Goal: Information Seeking & Learning: Learn about a topic

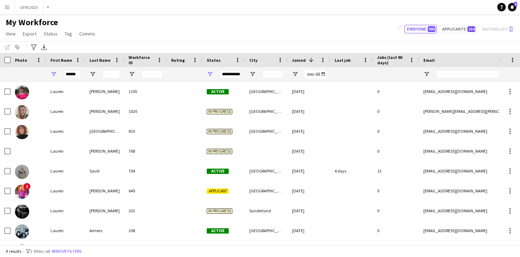
click at [4, 5] on button "Menu" at bounding box center [7, 7] width 14 height 14
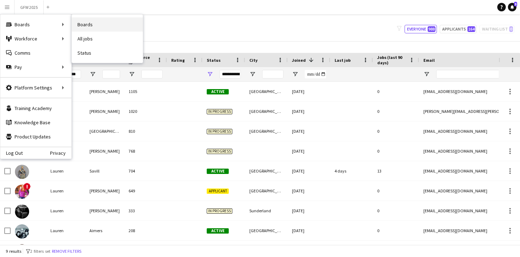
click at [87, 25] on link "Boards" at bounding box center [107, 24] width 71 height 14
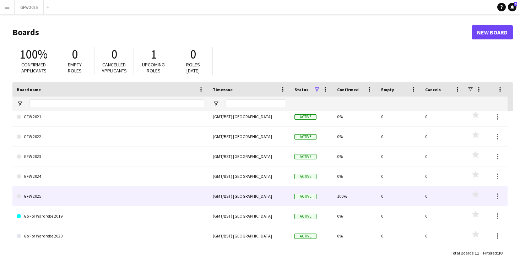
scroll to position [64, 0]
click at [99, 194] on link "GFW 2025" at bounding box center [110, 196] width 187 height 20
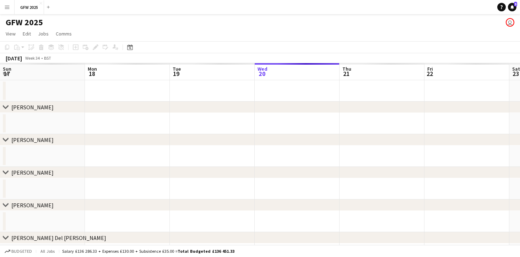
scroll to position [0, 170]
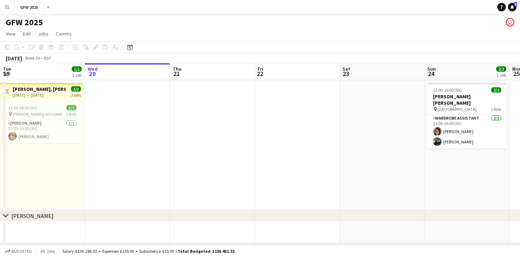
click at [8, 7] on app-icon "Menu" at bounding box center [7, 7] width 6 height 6
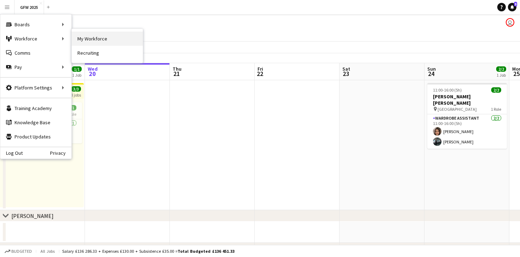
click at [80, 37] on link "My Workforce" at bounding box center [107, 39] width 71 height 14
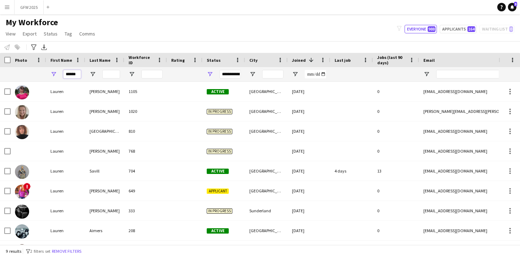
click at [72, 76] on input "******" at bounding box center [72, 74] width 18 height 9
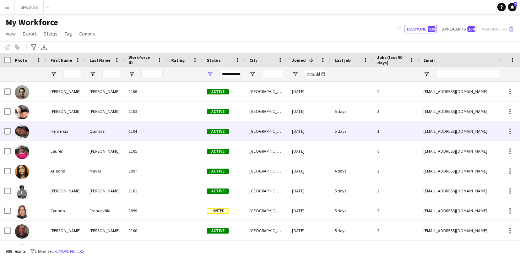
click at [169, 126] on div at bounding box center [184, 131] width 35 height 20
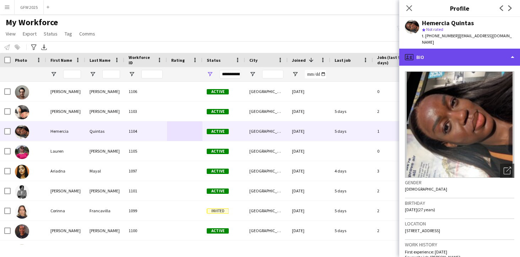
click at [509, 49] on div "profile Bio" at bounding box center [459, 57] width 121 height 17
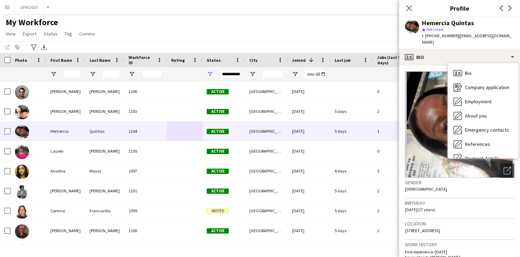
click at [410, 114] on img at bounding box center [459, 124] width 109 height 106
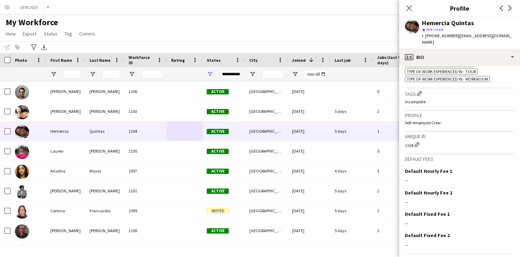
scroll to position [381, 0]
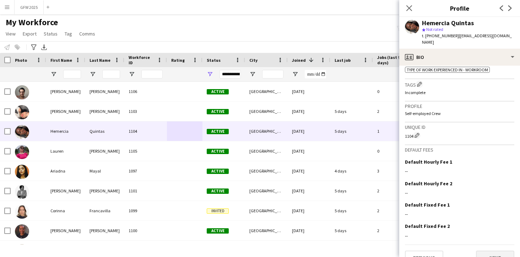
click at [494, 251] on button "Next" at bounding box center [495, 258] width 38 height 14
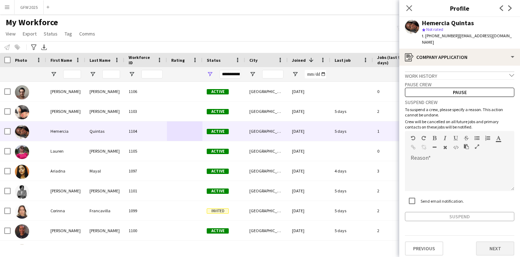
scroll to position [0, 0]
click at [512, 73] on icon "chevron-down" at bounding box center [511, 75] width 5 height 5
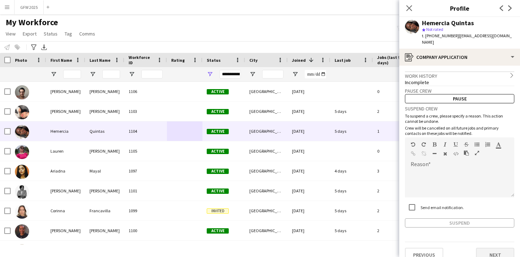
click at [497, 248] on button "Next" at bounding box center [495, 255] width 38 height 14
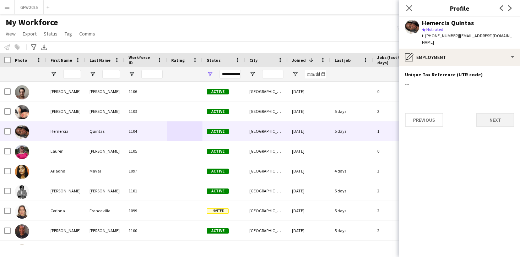
click at [491, 114] on button "Next" at bounding box center [495, 120] width 38 height 14
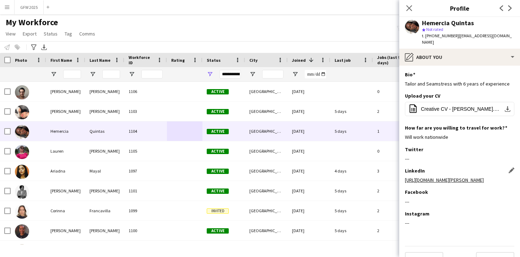
click at [480, 177] on link "[URL][DOMAIN_NAME][PERSON_NAME]" at bounding box center [444, 180] width 79 height 6
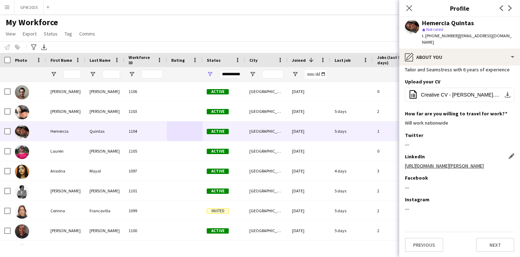
scroll to position [14, 0]
click at [489, 244] on button "Next" at bounding box center [495, 245] width 38 height 14
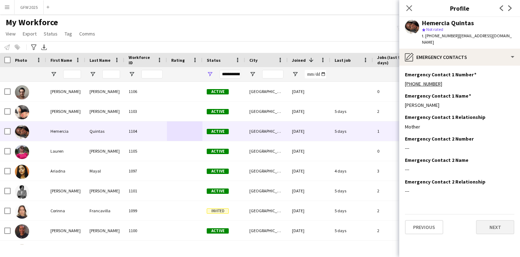
click at [490, 220] on button "Next" at bounding box center [495, 227] width 38 height 14
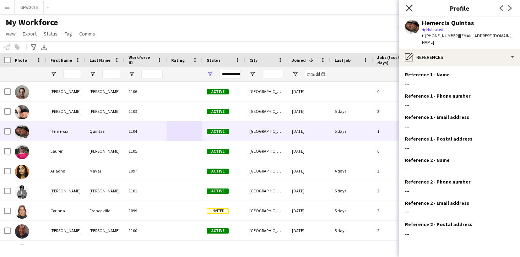
click at [412, 8] on icon "Close pop-in" at bounding box center [408, 8] width 7 height 7
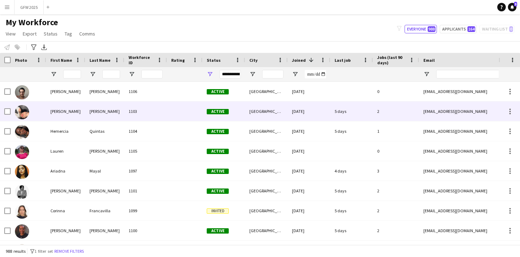
click at [393, 108] on div "2" at bounding box center [396, 112] width 46 height 20
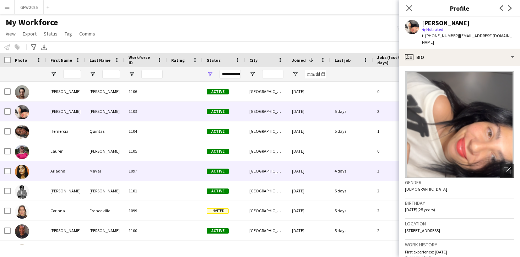
click at [364, 168] on div "4 days" at bounding box center [351, 171] width 43 height 20
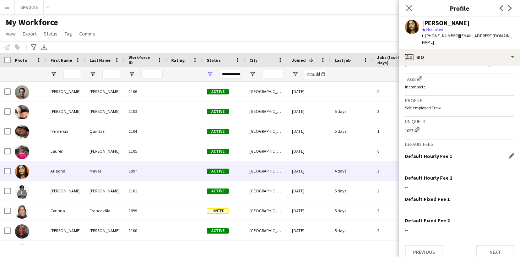
scroll to position [410, 0]
click at [490, 245] on button "Next" at bounding box center [495, 252] width 38 height 14
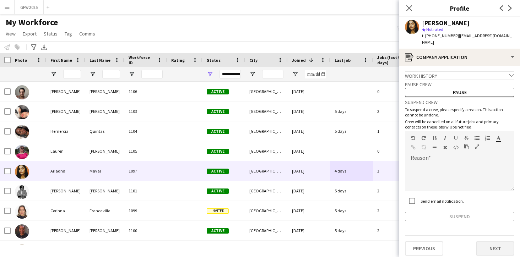
click at [493, 245] on button "Next" at bounding box center [495, 248] width 38 height 14
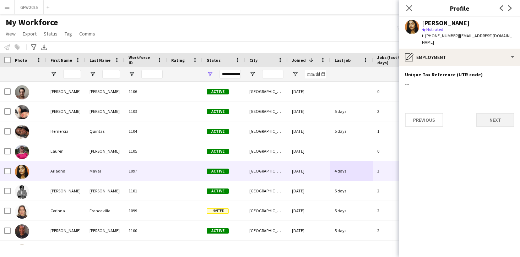
click at [490, 113] on button "Next" at bounding box center [495, 120] width 38 height 14
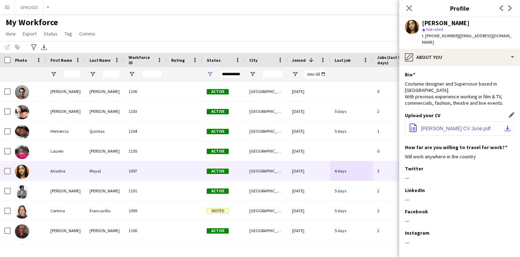
click at [478, 126] on span "[PERSON_NAME] CV June.pdf" at bounding box center [456, 129] width 70 height 6
click at [410, 8] on icon "Close pop-in" at bounding box center [408, 8] width 7 height 7
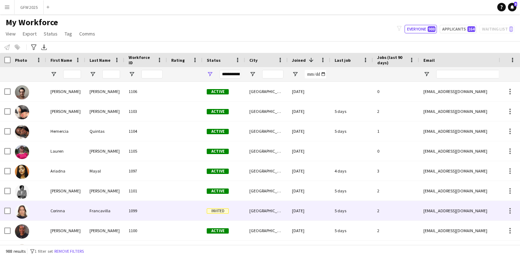
click at [357, 211] on div "5 days" at bounding box center [351, 211] width 43 height 20
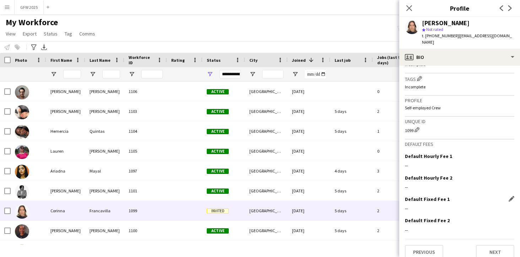
scroll to position [268, 0]
click at [502, 245] on button "Next" at bounding box center [495, 252] width 38 height 14
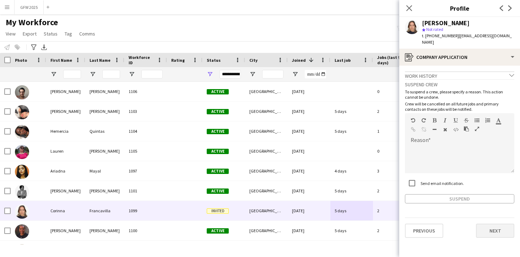
click at [493, 224] on button "Next" at bounding box center [495, 231] width 38 height 14
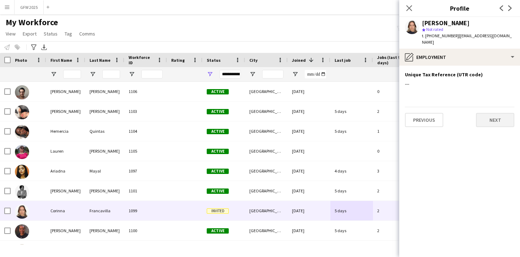
click at [483, 113] on button "Next" at bounding box center [495, 120] width 38 height 14
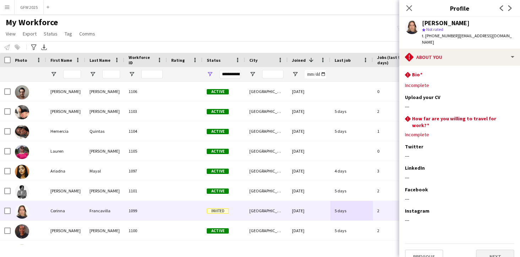
click at [501, 249] on button "Next" at bounding box center [495, 256] width 38 height 14
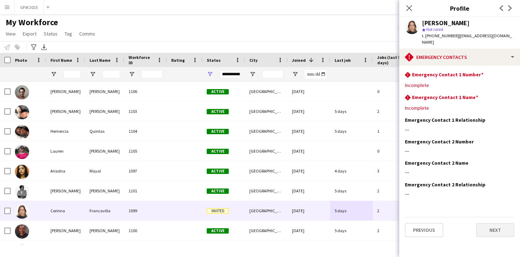
click at [494, 223] on button "Next" at bounding box center [495, 230] width 38 height 14
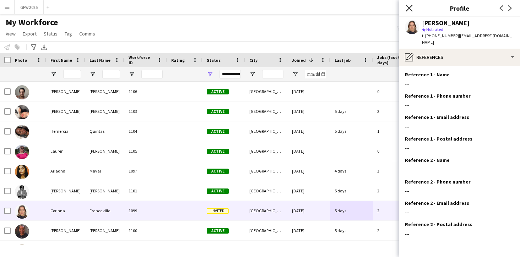
click at [407, 6] on icon at bounding box center [408, 8] width 7 height 7
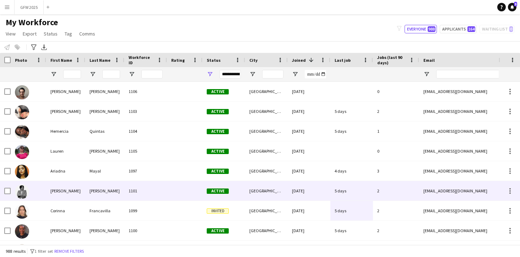
scroll to position [0, 0]
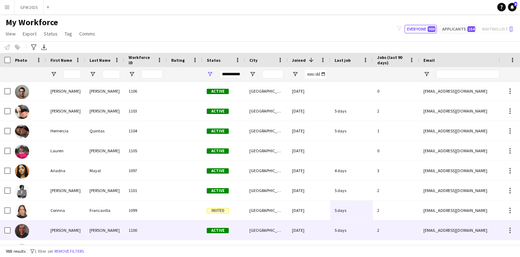
click at [404, 225] on div "2" at bounding box center [396, 230] width 46 height 20
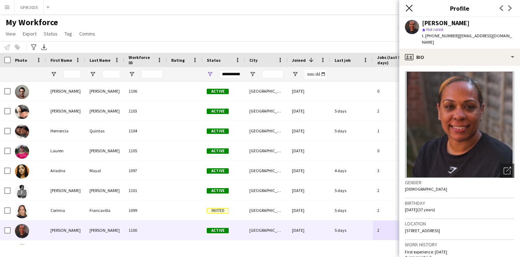
click at [411, 5] on icon "Close pop-in" at bounding box center [408, 8] width 7 height 7
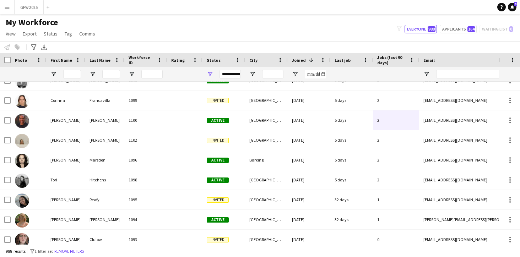
scroll to position [0, 0]
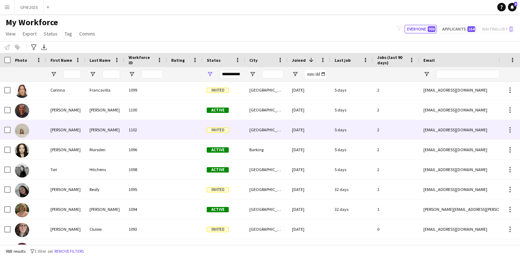
click at [391, 133] on div "2" at bounding box center [396, 130] width 46 height 20
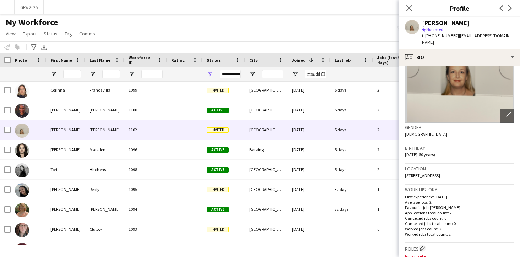
scroll to position [56, 0]
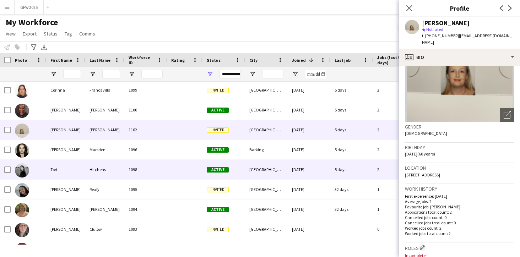
click at [362, 168] on div "5 days" at bounding box center [351, 170] width 43 height 20
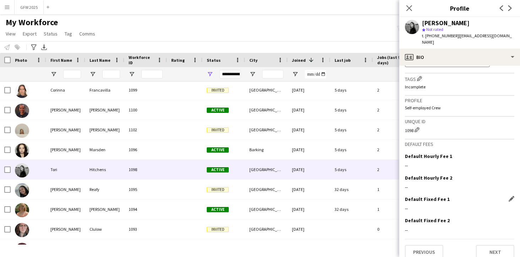
scroll to position [354, 0]
click at [500, 246] on button "Next" at bounding box center [495, 252] width 38 height 14
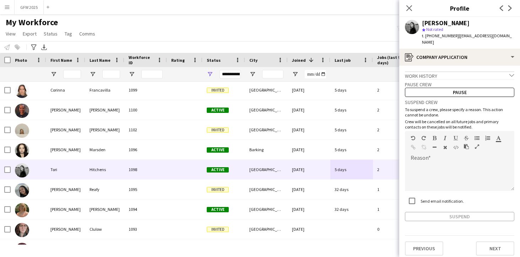
scroll to position [0, 0]
click at [503, 241] on button "Next" at bounding box center [495, 248] width 38 height 14
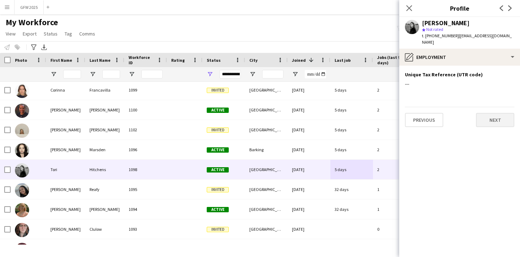
click at [485, 115] on button "Next" at bounding box center [495, 120] width 38 height 14
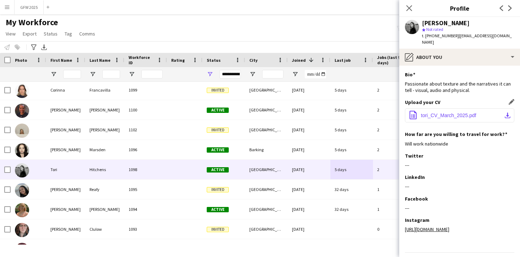
click at [467, 113] on span "tori_CV_March_2025.pdf" at bounding box center [448, 116] width 55 height 6
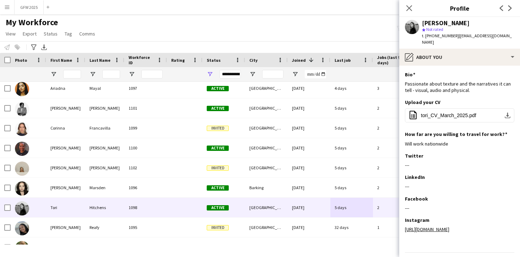
scroll to position [83, 0]
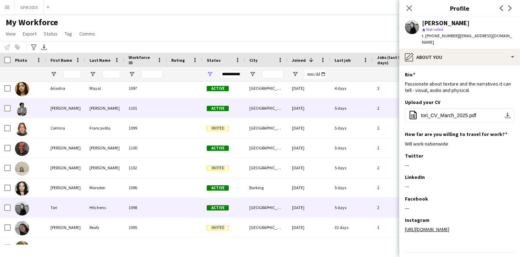
click at [326, 108] on div "[DATE]" at bounding box center [308, 108] width 43 height 20
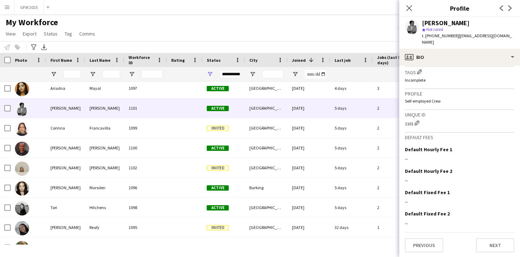
scroll to position [353, 0]
click at [498, 247] on button "Next" at bounding box center [495, 246] width 38 height 14
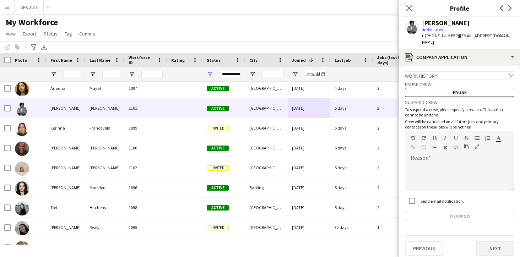
click at [495, 243] on button "Next" at bounding box center [495, 248] width 38 height 14
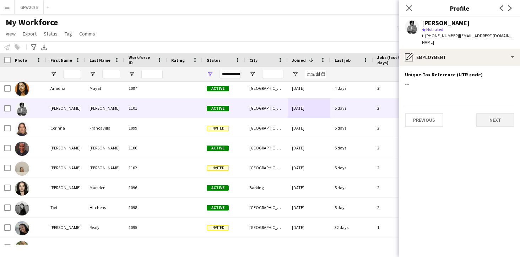
click at [489, 115] on button "Next" at bounding box center [495, 120] width 38 height 14
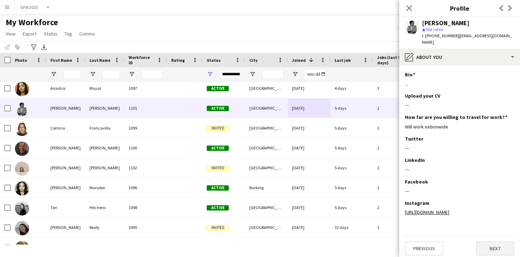
click at [501, 246] on button "Next" at bounding box center [495, 248] width 38 height 14
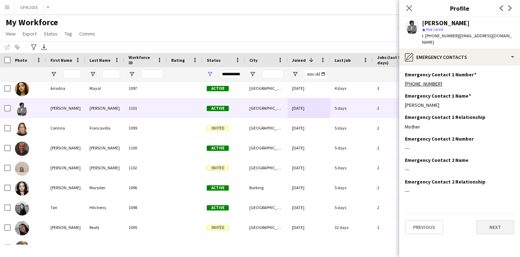
click at [492, 220] on button "Next" at bounding box center [495, 227] width 38 height 14
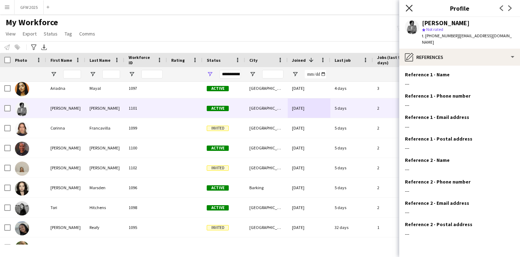
click at [407, 9] on icon "Close pop-in" at bounding box center [408, 8] width 7 height 7
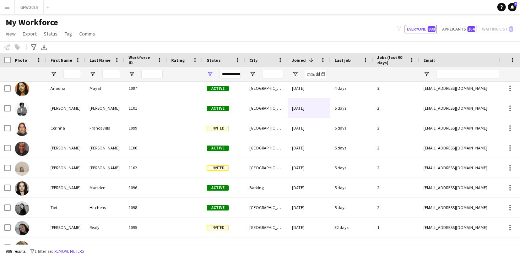
click at [69, 60] on span "First Name" at bounding box center [61, 59] width 22 height 5
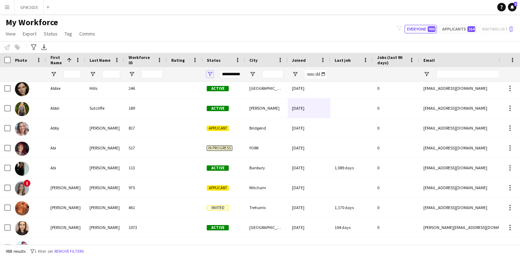
click at [210, 74] on span "Open Filter Menu" at bounding box center [210, 74] width 6 height 6
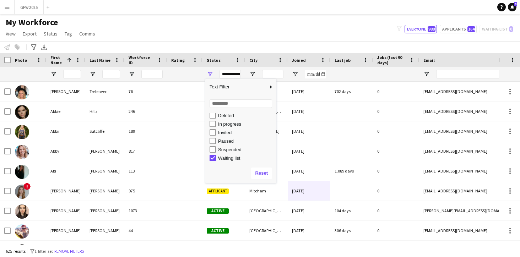
scroll to position [45, 0]
type input "**********"
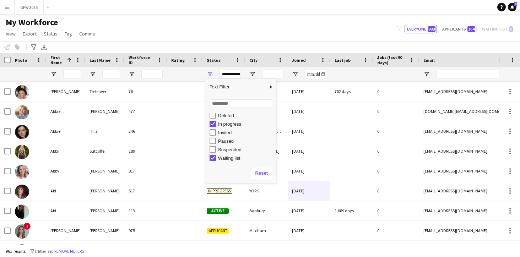
click at [195, 73] on div at bounding box center [184, 74] width 27 height 14
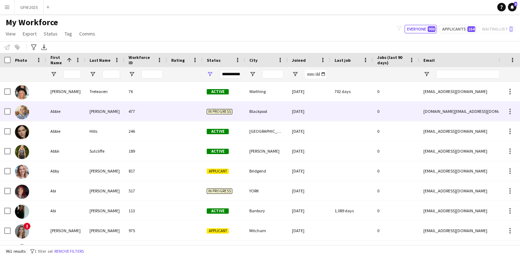
click at [149, 115] on div "477" at bounding box center [145, 112] width 43 height 20
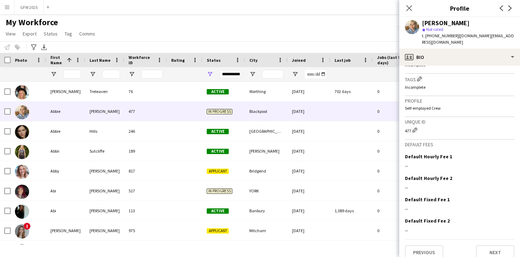
scroll to position [252, 0]
click at [504, 245] on button "Next" at bounding box center [495, 252] width 38 height 14
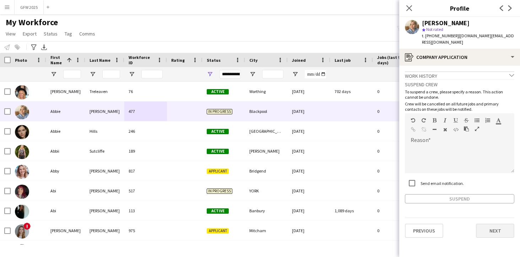
click at [492, 224] on button "Next" at bounding box center [495, 231] width 38 height 14
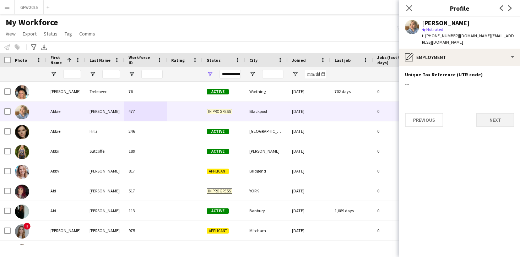
click at [489, 113] on button "Next" at bounding box center [495, 120] width 38 height 14
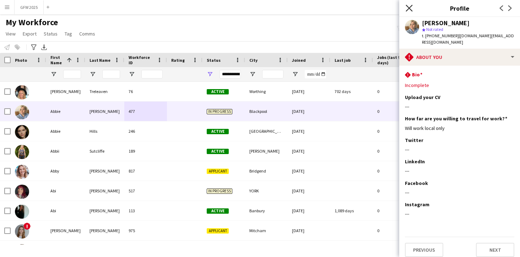
click at [407, 7] on icon "Close pop-in" at bounding box center [408, 8] width 7 height 7
